Goal: Navigation & Orientation: Find specific page/section

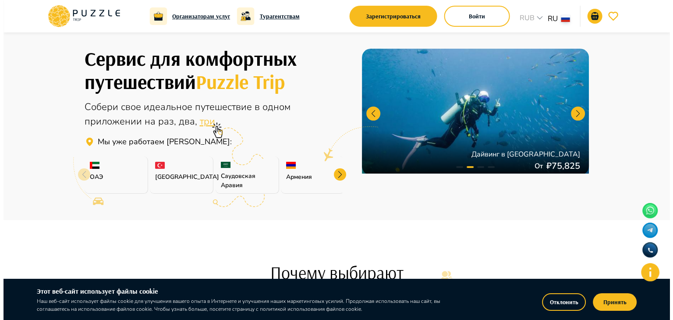
scroll to position [207, 0]
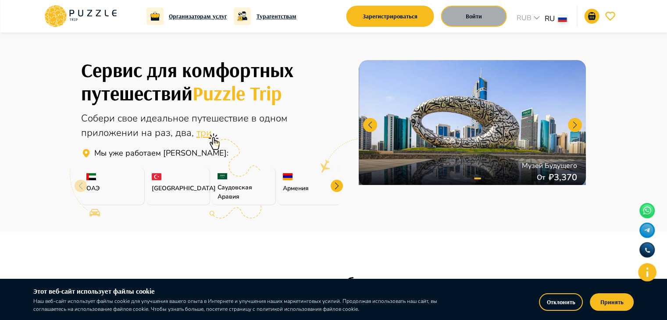
click at [472, 25] on button "Войти" at bounding box center [474, 16] width 66 height 21
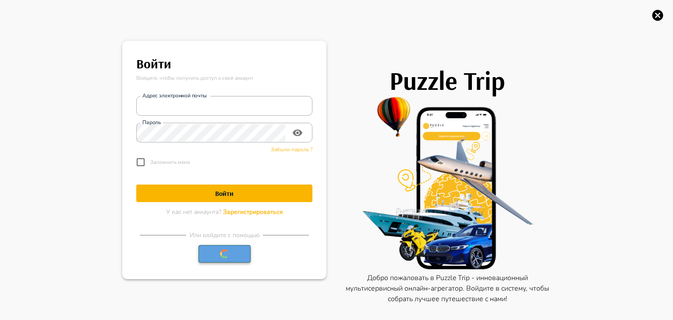
click at [237, 258] on button "button" at bounding box center [225, 254] width 52 height 18
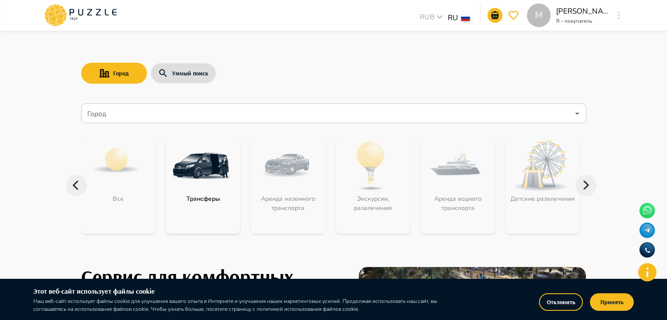
scroll to position [47, 0]
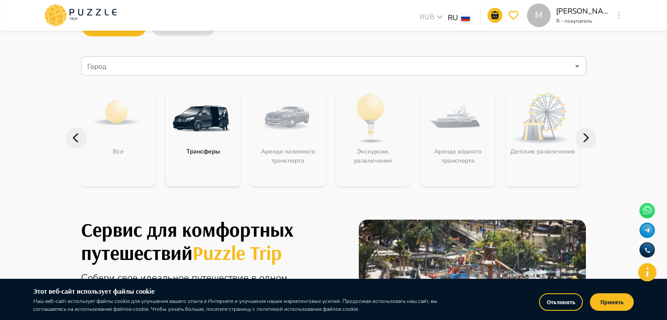
click at [583, 142] on icon at bounding box center [585, 138] width 21 height 21
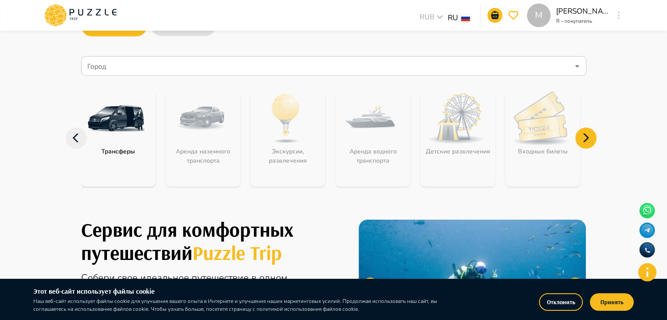
click at [583, 142] on icon at bounding box center [585, 138] width 21 height 21
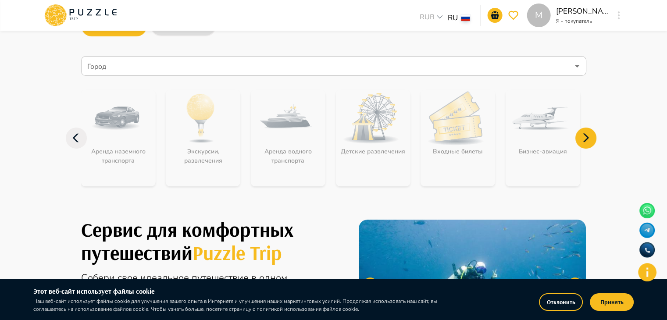
click at [578, 73] on div "Город" at bounding box center [333, 66] width 505 height 20
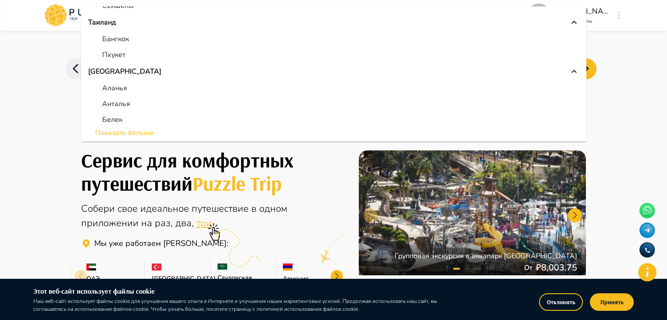
scroll to position [72, 0]
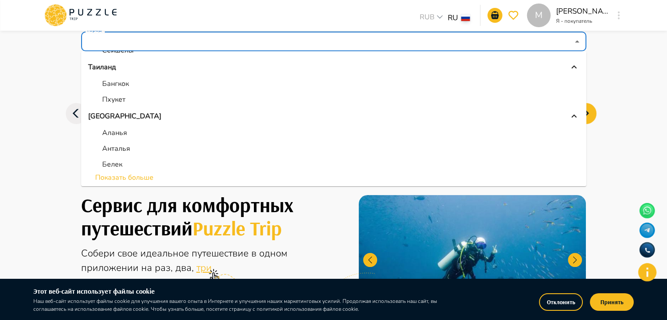
click at [142, 178] on li "Показать больше" at bounding box center [333, 177] width 505 height 11
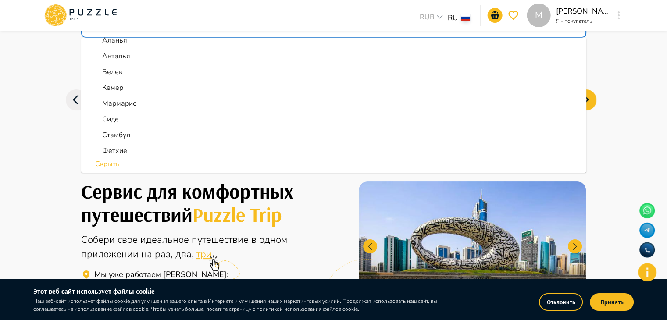
scroll to position [88, 0]
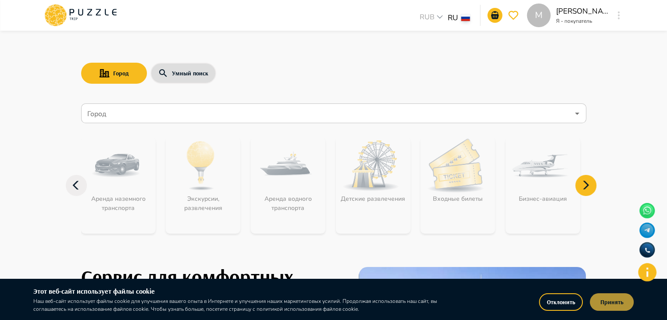
click at [616, 295] on button "Принять" at bounding box center [612, 302] width 44 height 18
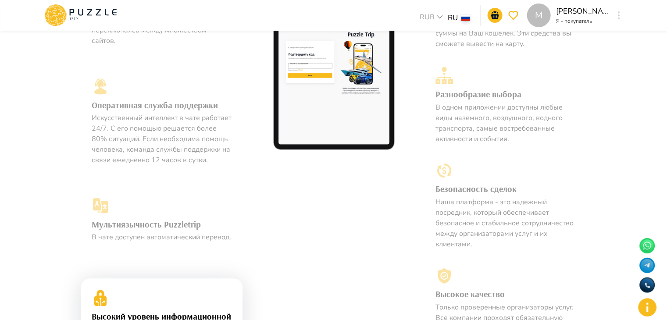
scroll to position [445, 0]
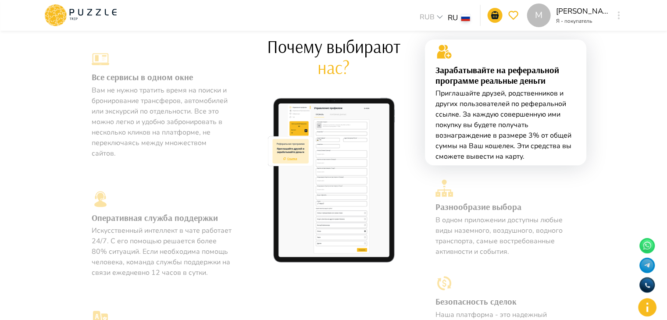
click at [229, 180] on div "Оперативная служба поддержки Искусственный интеллект в чате работает 24/7. С ег…" at bounding box center [161, 234] width 161 height 109
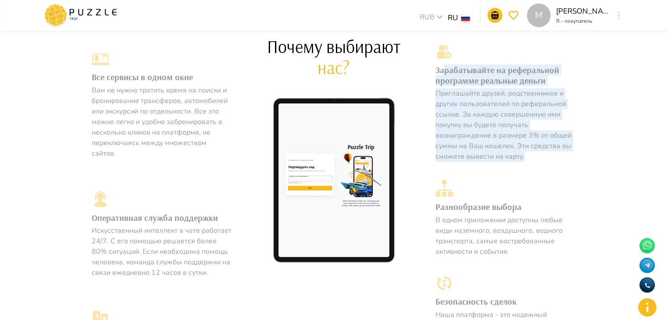
drag, startPoint x: 531, startPoint y: 164, endPoint x: 445, endPoint y: 71, distance: 126.9
click at [445, 71] on div "Зарабатывайте на реферальной программе реальные деньги Приглашайте друзей, родс…" at bounding box center [505, 102] width 161 height 126
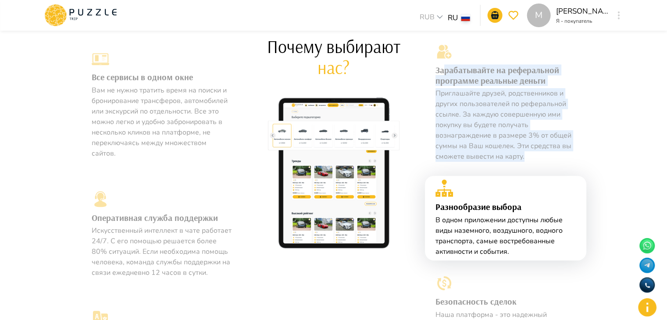
click at [610, 131] on div "Все сервисы в одном окне Вам не нужно тратить время на поиски и бронирование тр…" at bounding box center [333, 286] width 667 height 584
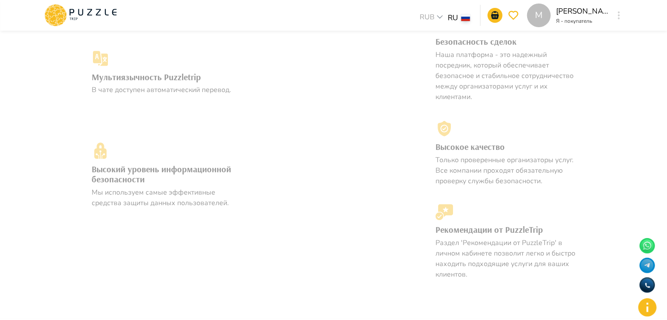
scroll to position [821, 0]
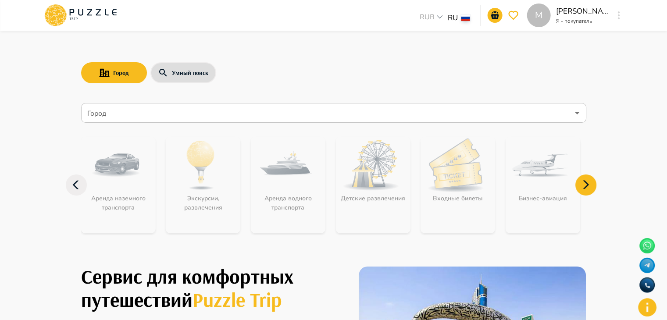
scroll to position [0, 0]
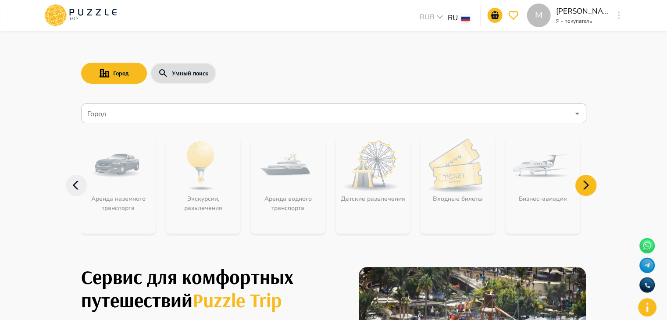
click at [587, 184] on icon at bounding box center [586, 185] width 6 height 8
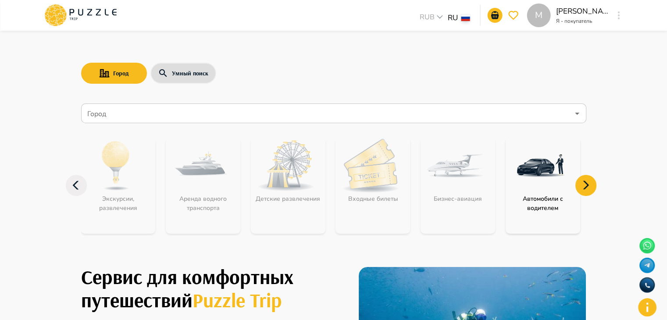
click at [587, 192] on icon at bounding box center [585, 185] width 21 height 21
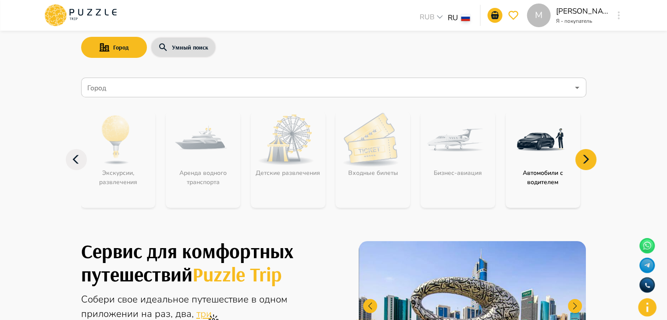
click at [577, 159] on icon at bounding box center [585, 159] width 21 height 21
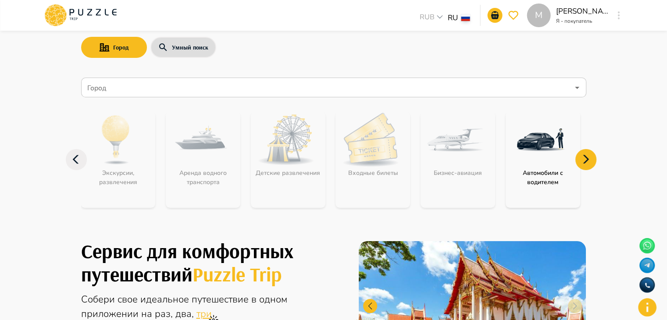
click at [85, 160] on icon at bounding box center [76, 159] width 21 height 21
